Goal: Task Accomplishment & Management: Complete application form

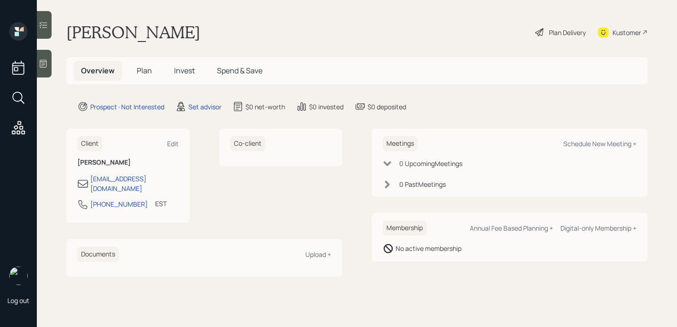
click at [45, 56] on div at bounding box center [44, 64] width 15 height 28
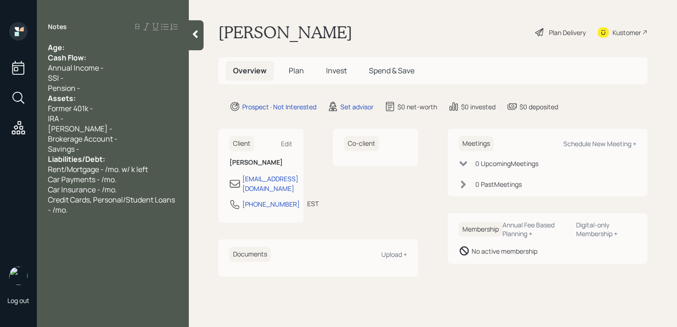
click at [106, 41] on div "Notes Age: Cash Flow: Annual Income - SSI - Pension - Assets: Former 401k - IRA…" at bounding box center [113, 168] width 152 height 293
click at [107, 48] on div "Age:" at bounding box center [113, 47] width 130 height 10
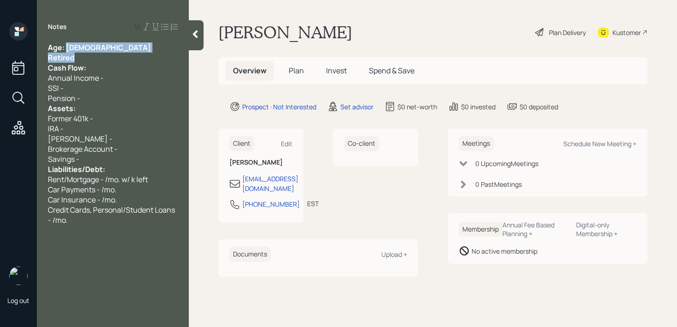
drag, startPoint x: 73, startPoint y: 53, endPoint x: 67, endPoint y: 48, distance: 7.9
click at [67, 48] on div "Age: 81 Retired Cash Flow: Annual Income - SSI - Pension - Assets: Former 401k …" at bounding box center [113, 133] width 130 height 182
click at [79, 55] on div "Retired" at bounding box center [113, 58] width 130 height 10
click at [134, 152] on div "Brokerage Account -" at bounding box center [113, 149] width 130 height 10
click at [122, 158] on div "Savings -" at bounding box center [113, 159] width 130 height 10
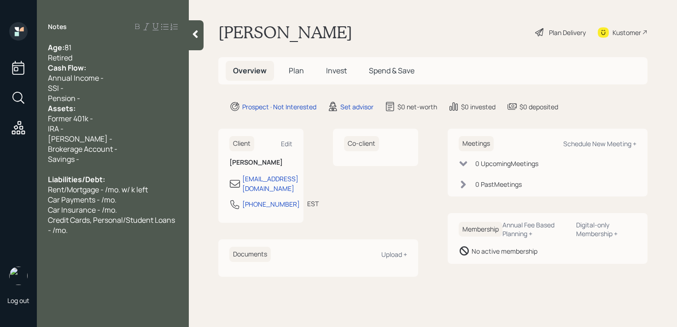
click at [117, 90] on div "SSI -" at bounding box center [113, 88] width 130 height 10
click at [118, 95] on div "Pension -" at bounding box center [113, 98] width 130 height 10
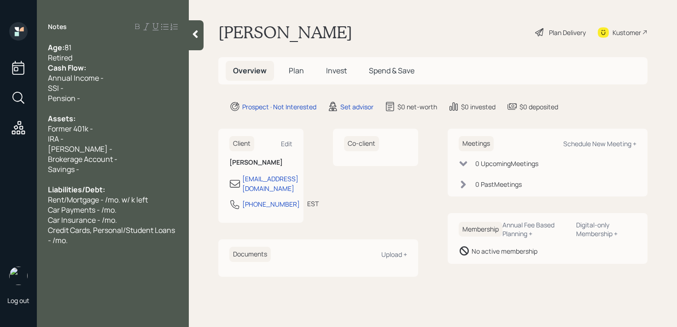
click at [110, 50] on div "Age: 81" at bounding box center [113, 47] width 130 height 10
click at [113, 57] on div "Retired" at bounding box center [113, 58] width 130 height 10
